Goal: Information Seeking & Learning: Learn about a topic

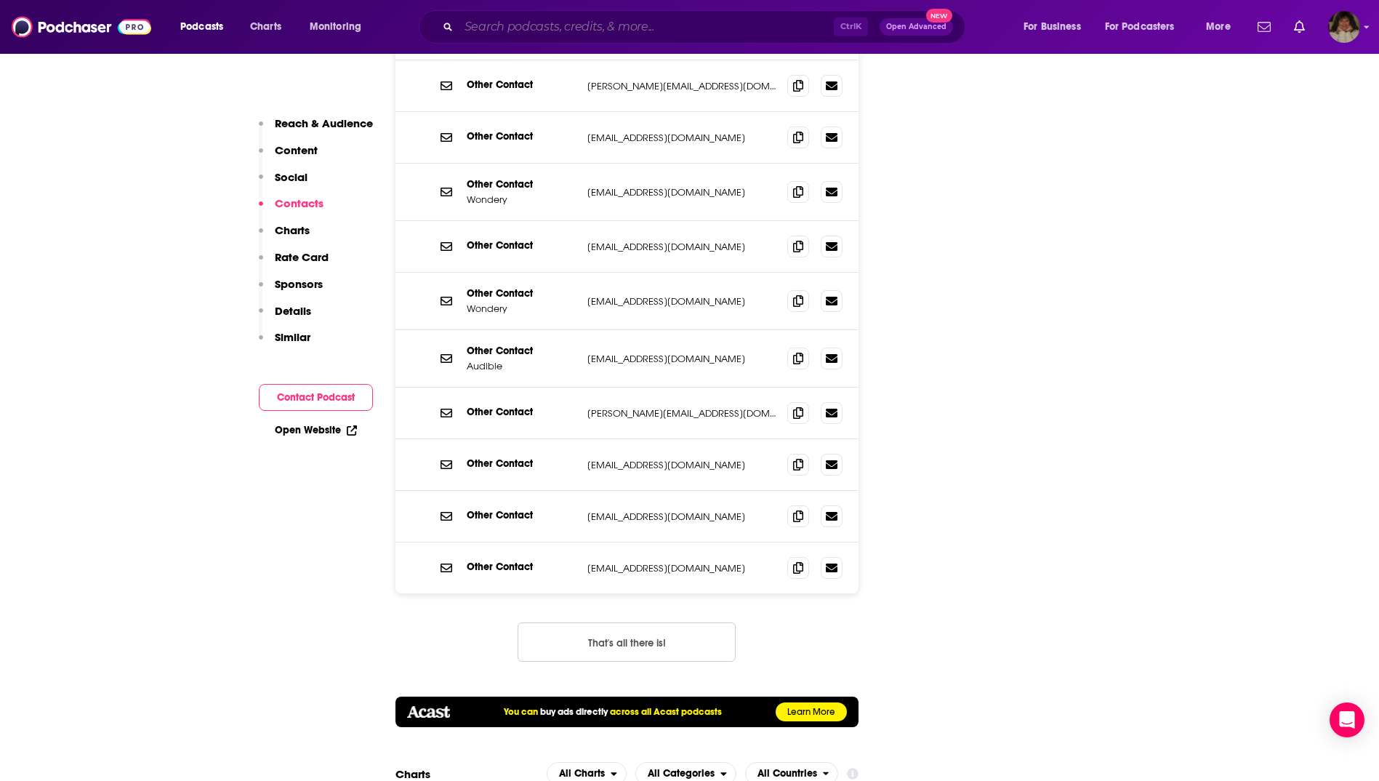
click at [618, 25] on input "Search podcasts, credits, & more..." at bounding box center [646, 26] width 375 height 23
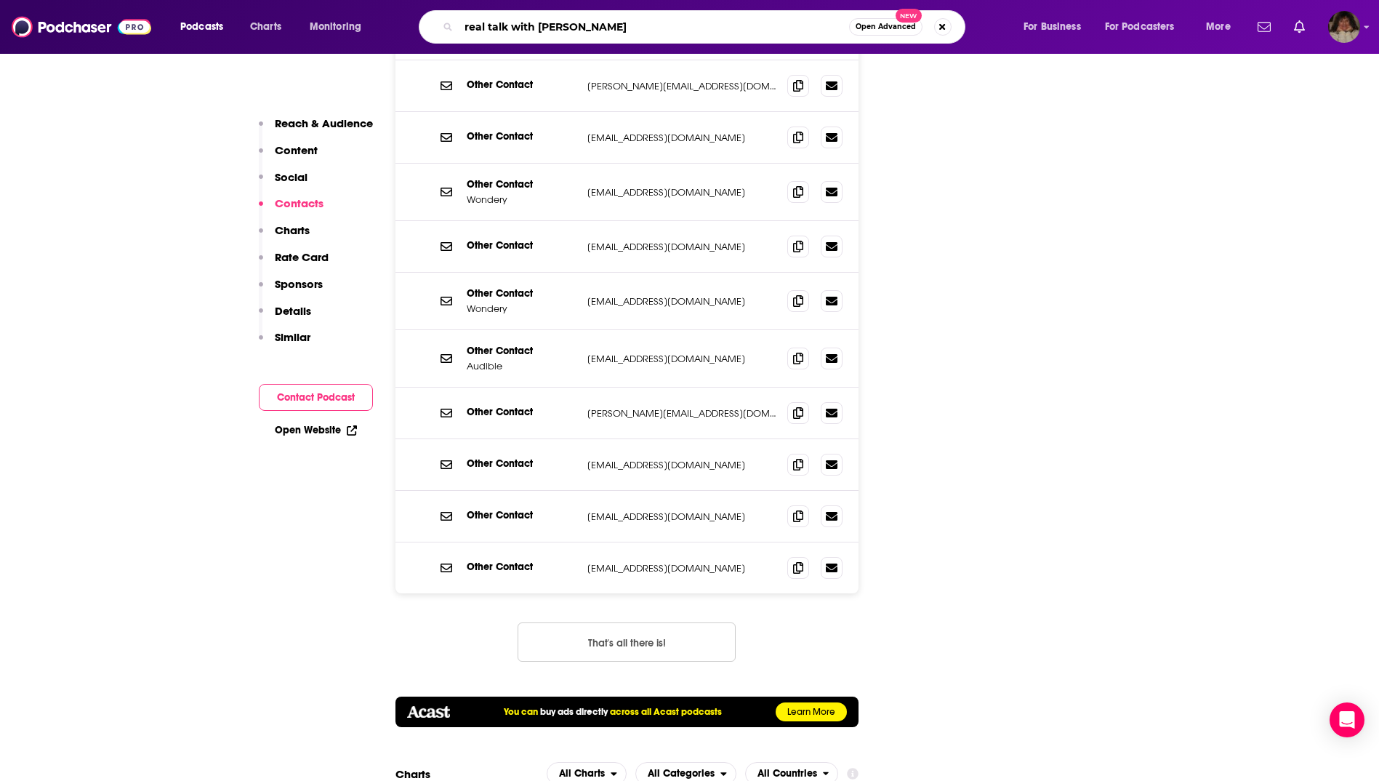
type input "real talk with [PERSON_NAME]"
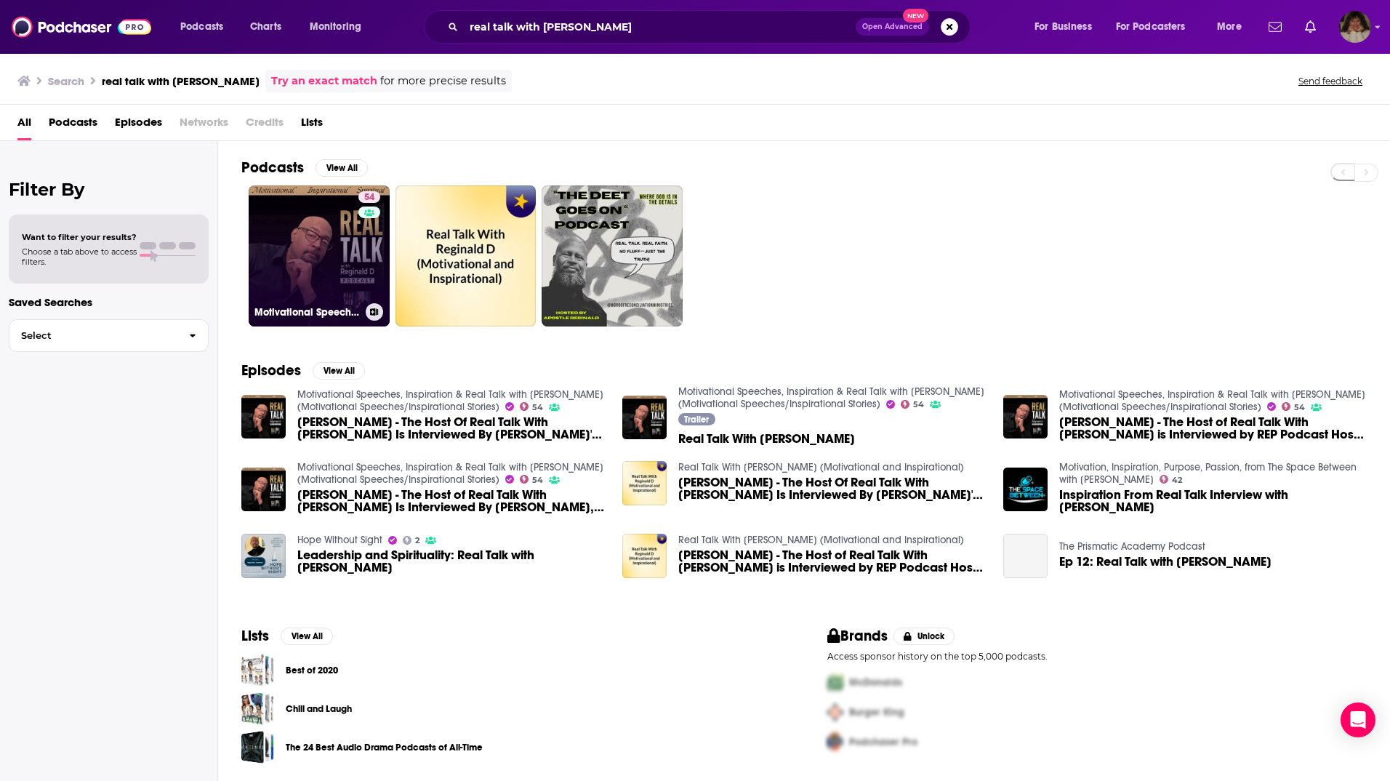
click at [353, 289] on link "54 Motivational Speeches, Inspiration & Real Talk with [PERSON_NAME] (Motivatio…" at bounding box center [319, 255] width 141 height 141
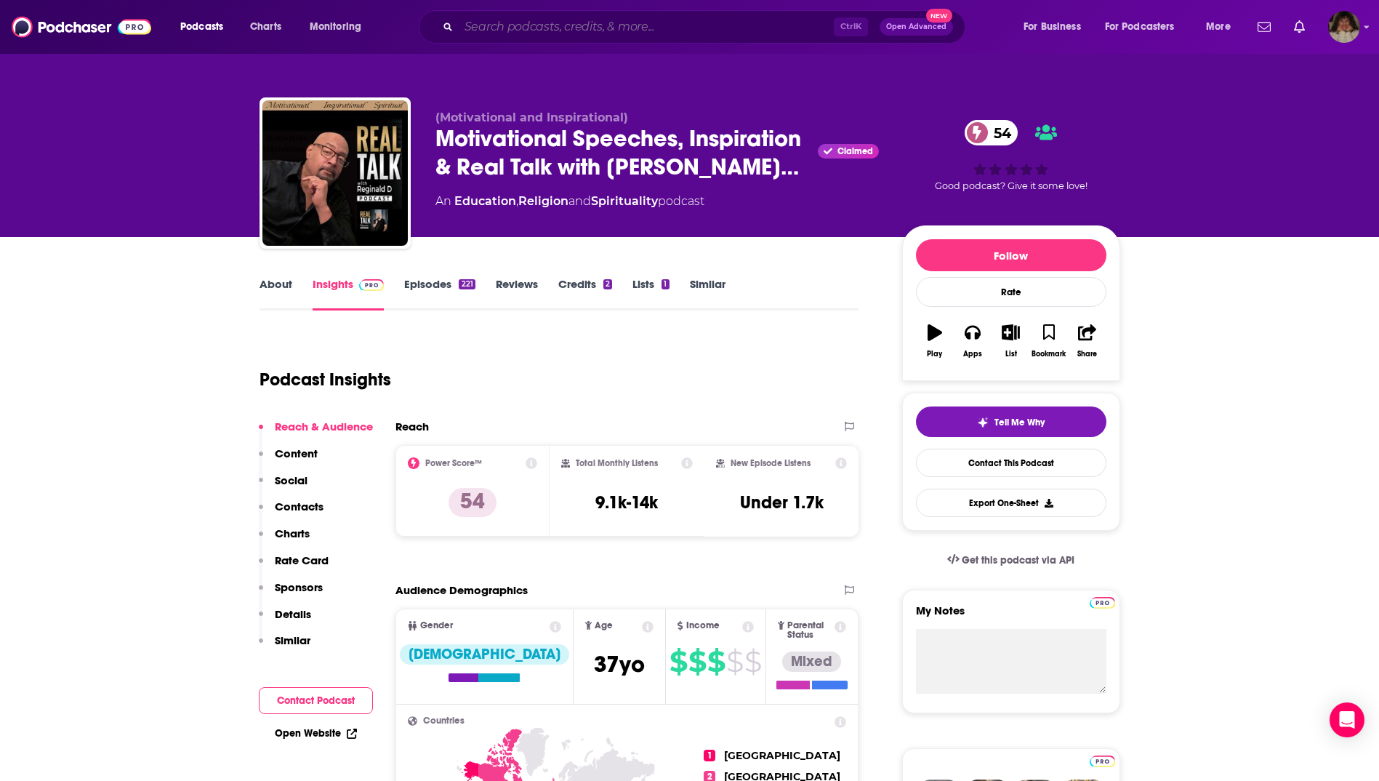
click at [627, 26] on input "Search podcasts, credits, & more..." at bounding box center [646, 26] width 375 height 23
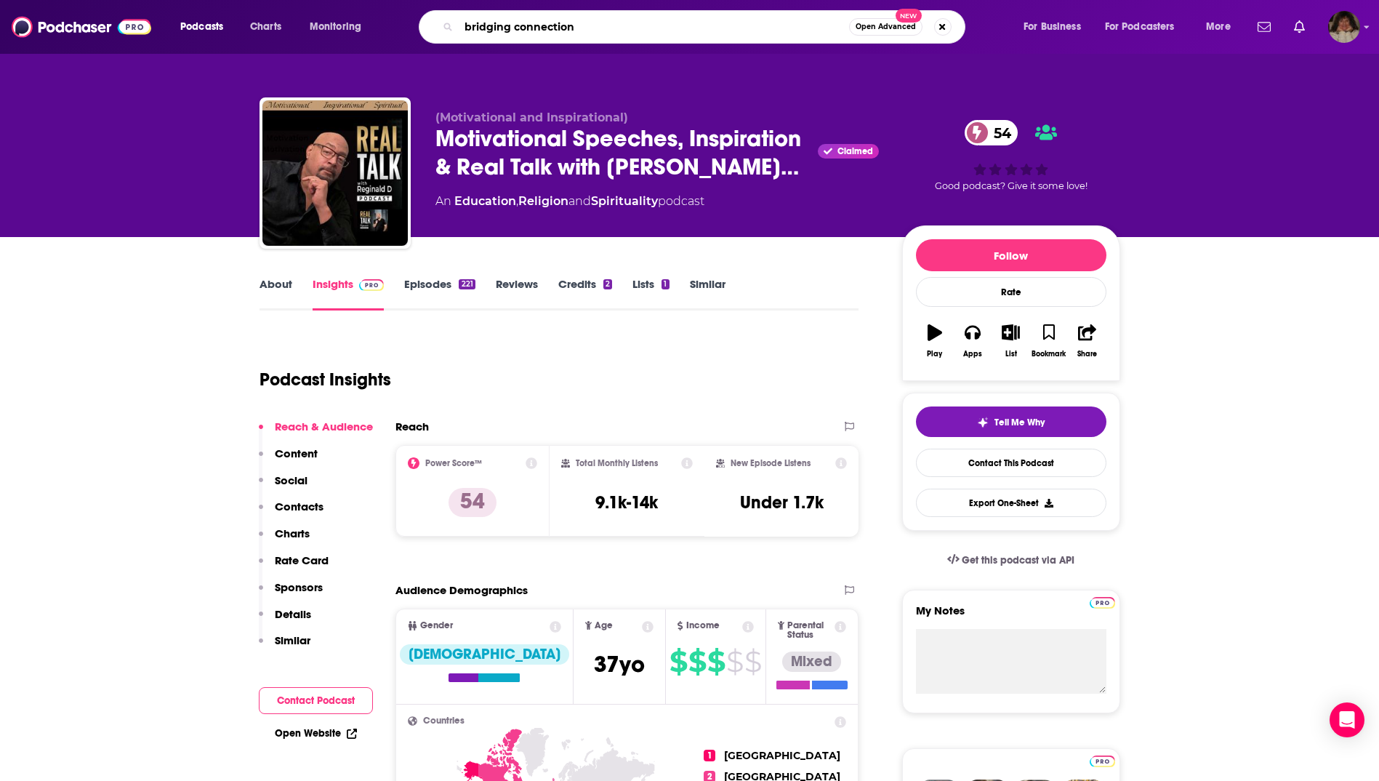
type input "bridging connections"
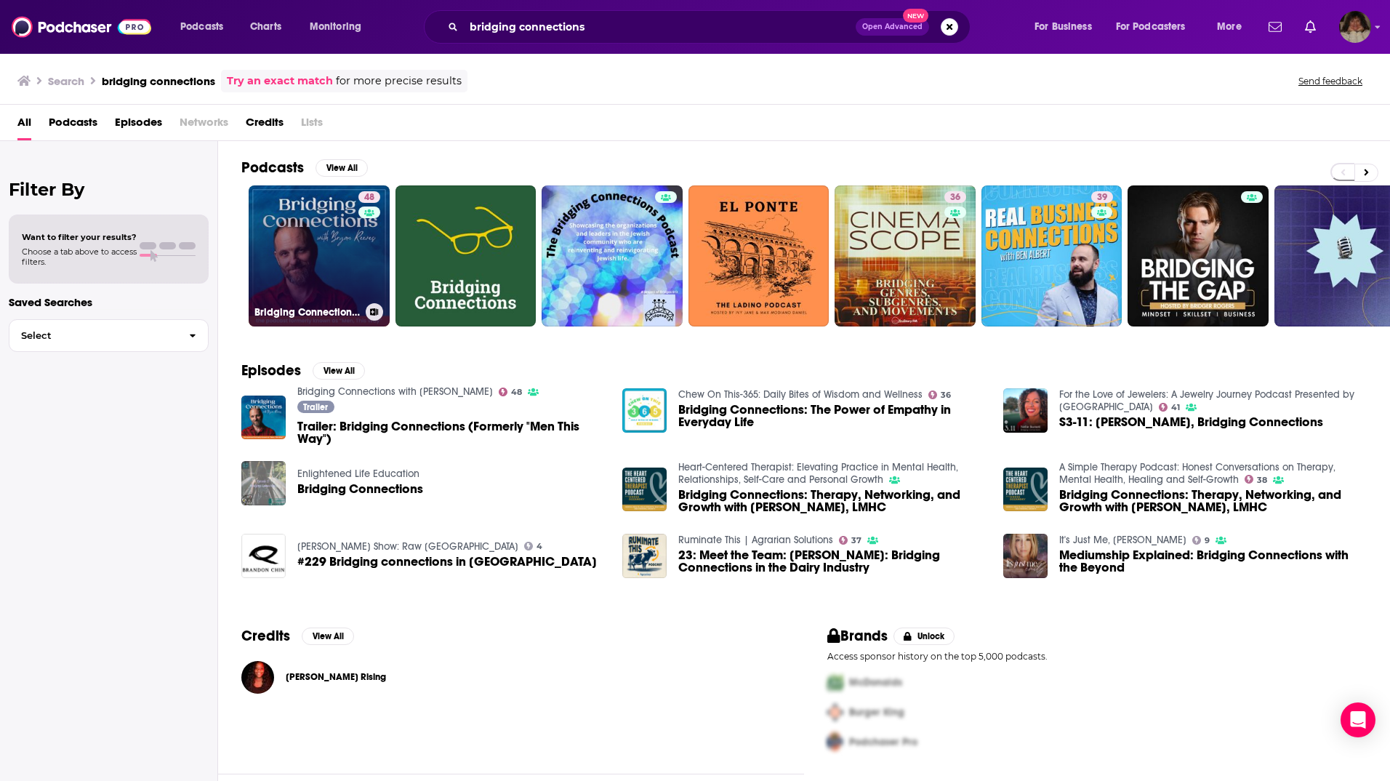
click at [329, 243] on link "48 Bridging Connections with [PERSON_NAME]" at bounding box center [319, 255] width 141 height 141
